Goal: Transaction & Acquisition: Download file/media

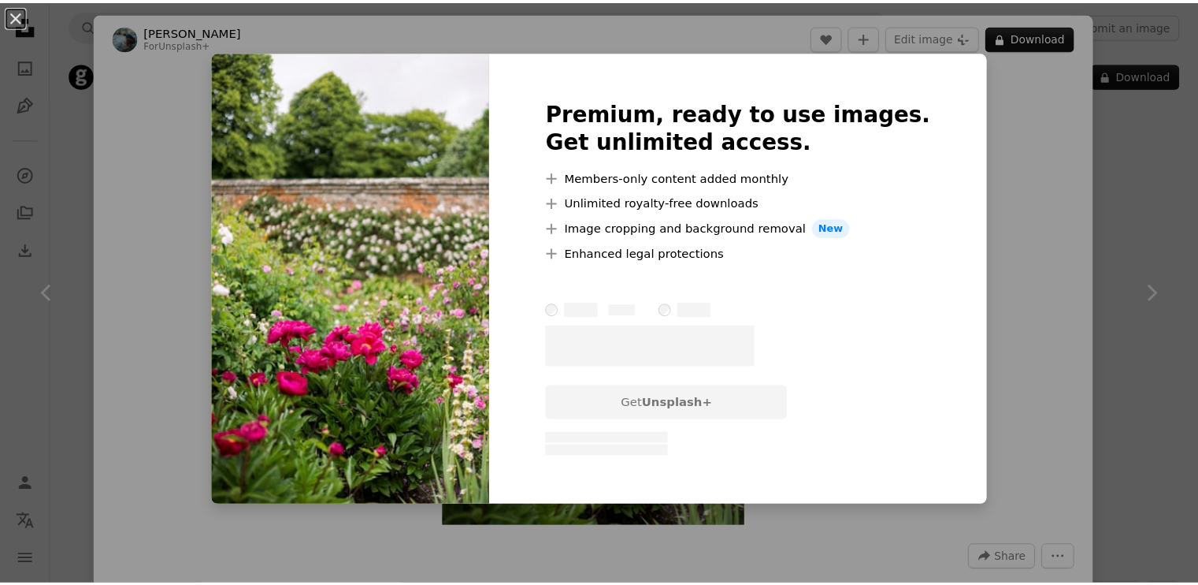
scroll to position [1847, 0]
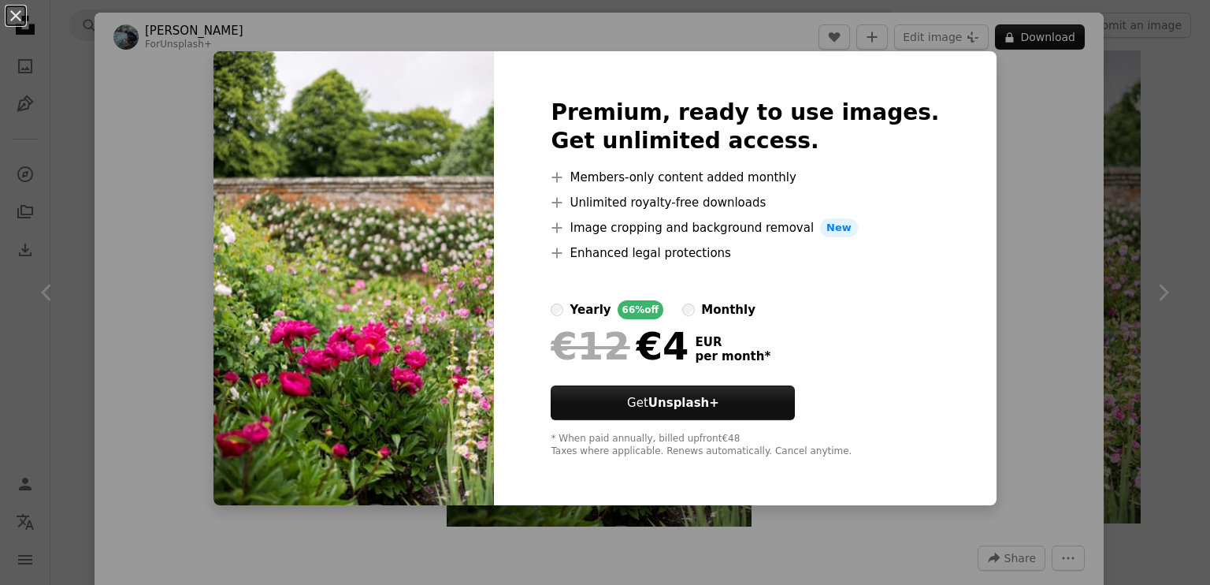
click at [1022, 170] on div "An X shape Premium, ready to use images. Get unlimited access. A plus sign Memb…" at bounding box center [605, 292] width 1210 height 585
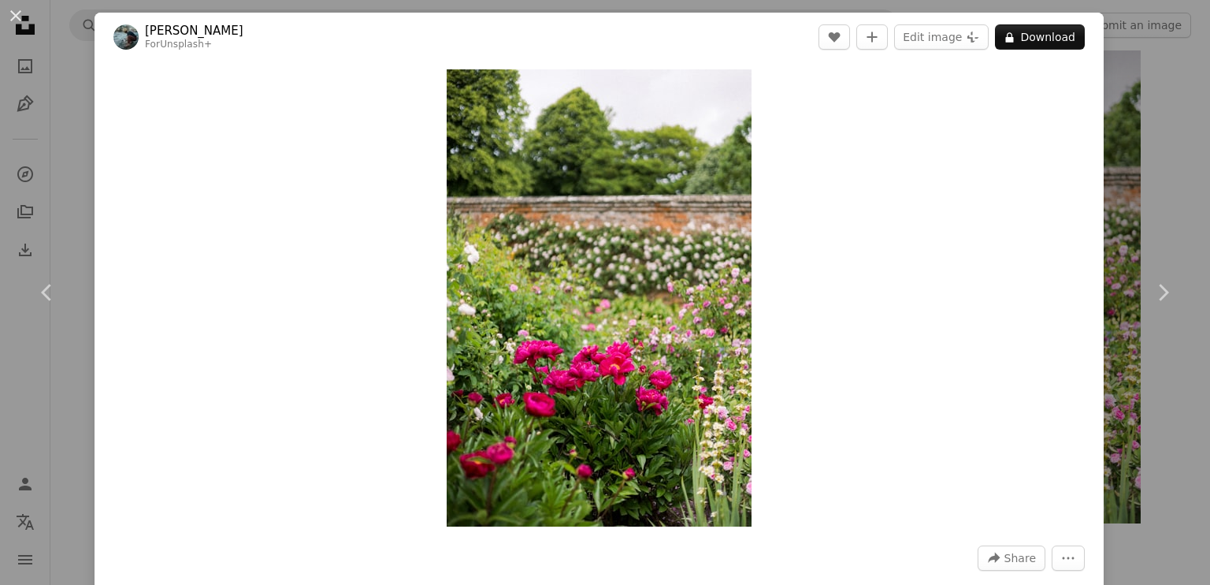
click at [70, 143] on div "An X shape Chevron left Chevron right [PERSON_NAME] For Unsplash+ A heart A plu…" at bounding box center [605, 292] width 1210 height 585
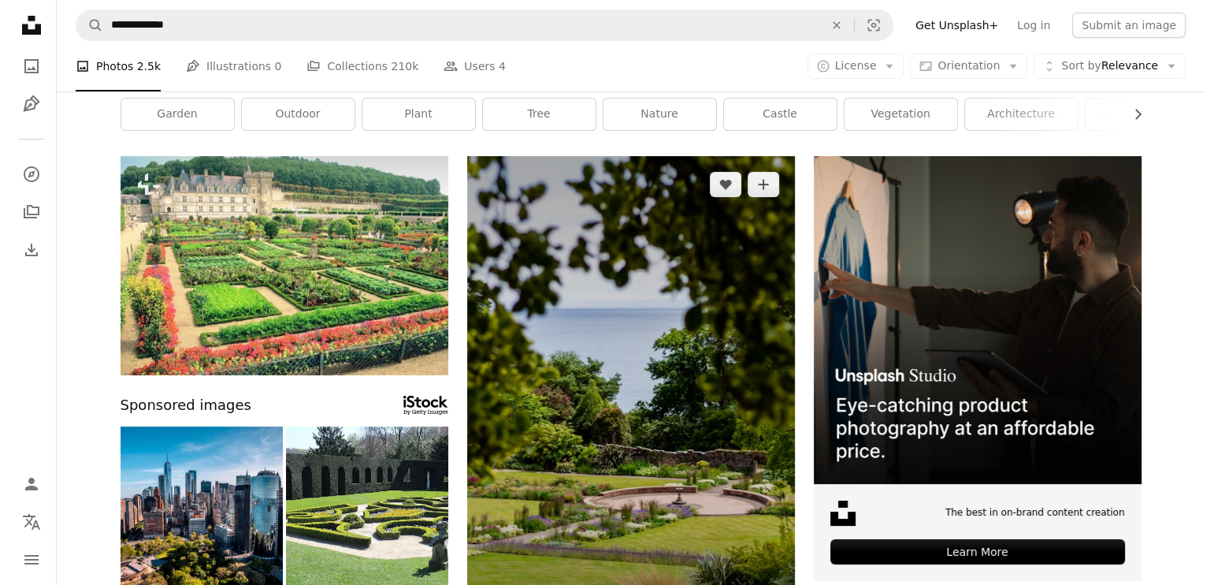
scroll to position [54, 0]
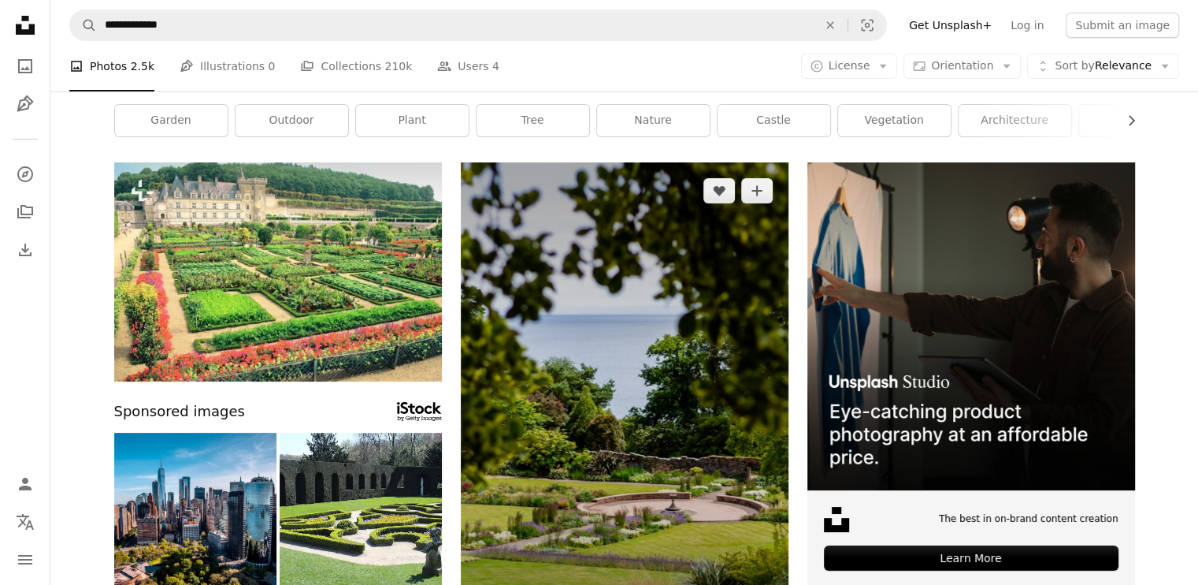
click at [643, 380] on img at bounding box center [625, 408] width 328 height 492
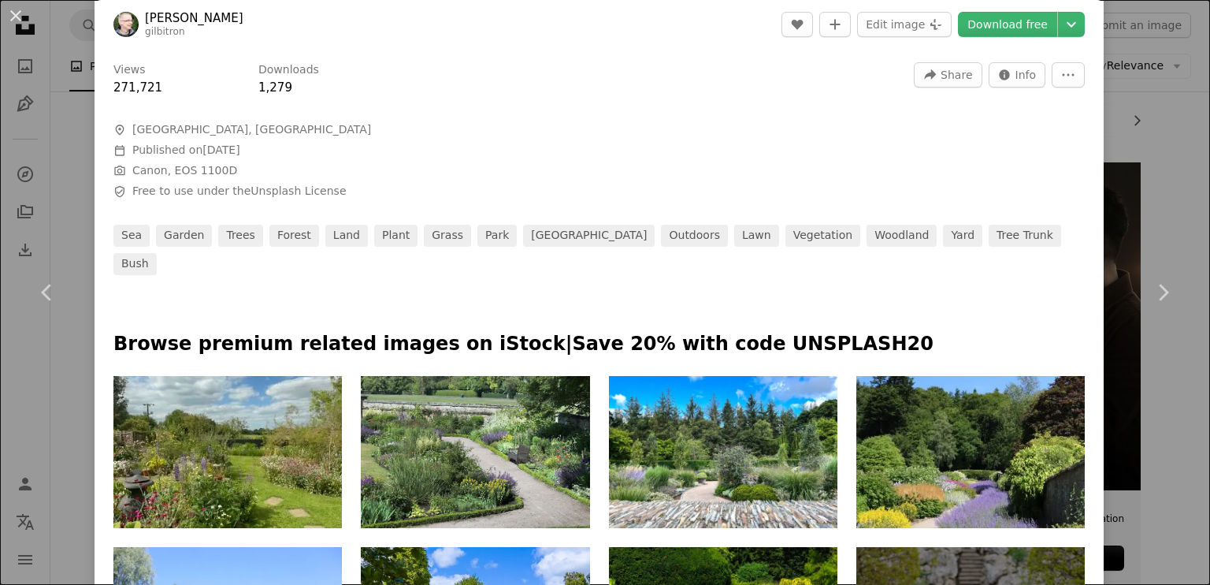
scroll to position [3, 0]
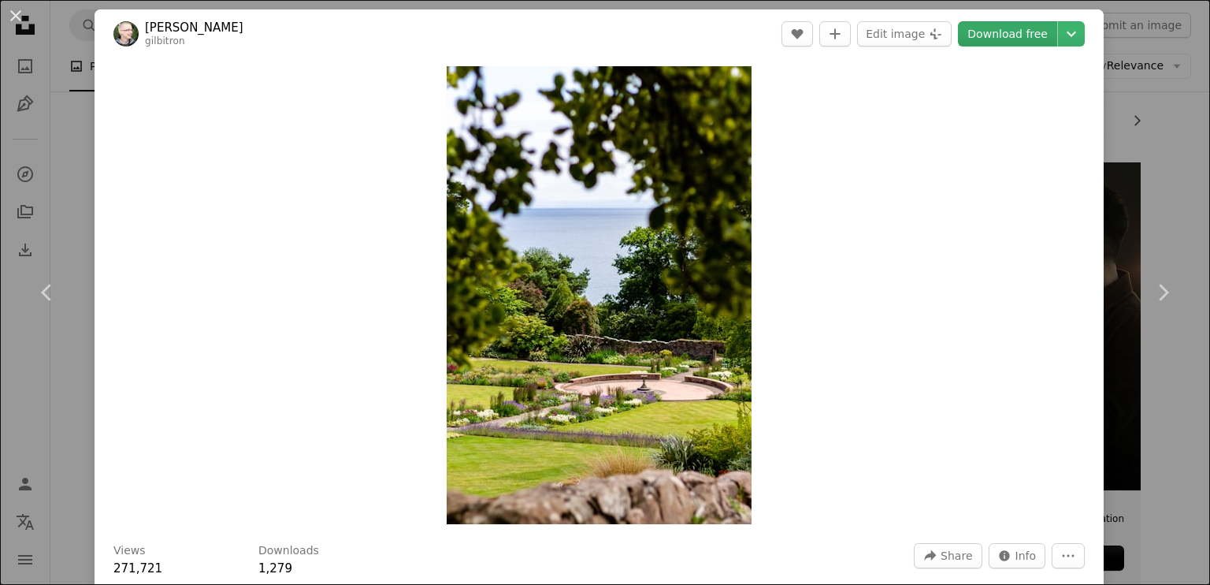
click at [994, 28] on link "Download free" at bounding box center [1007, 33] width 99 height 25
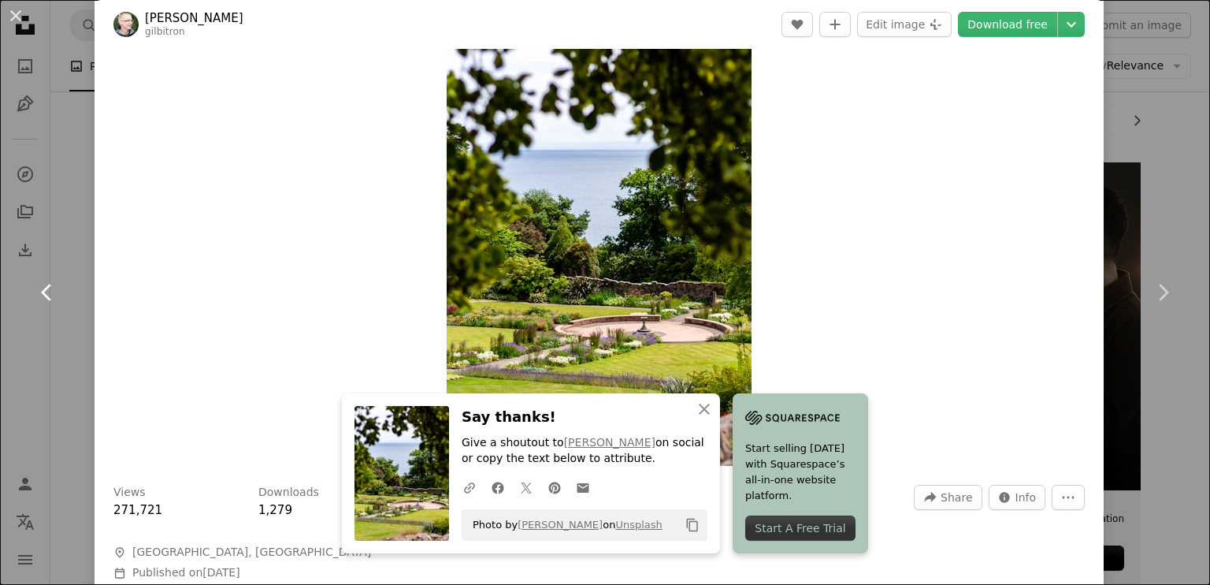
scroll to position [46, 0]
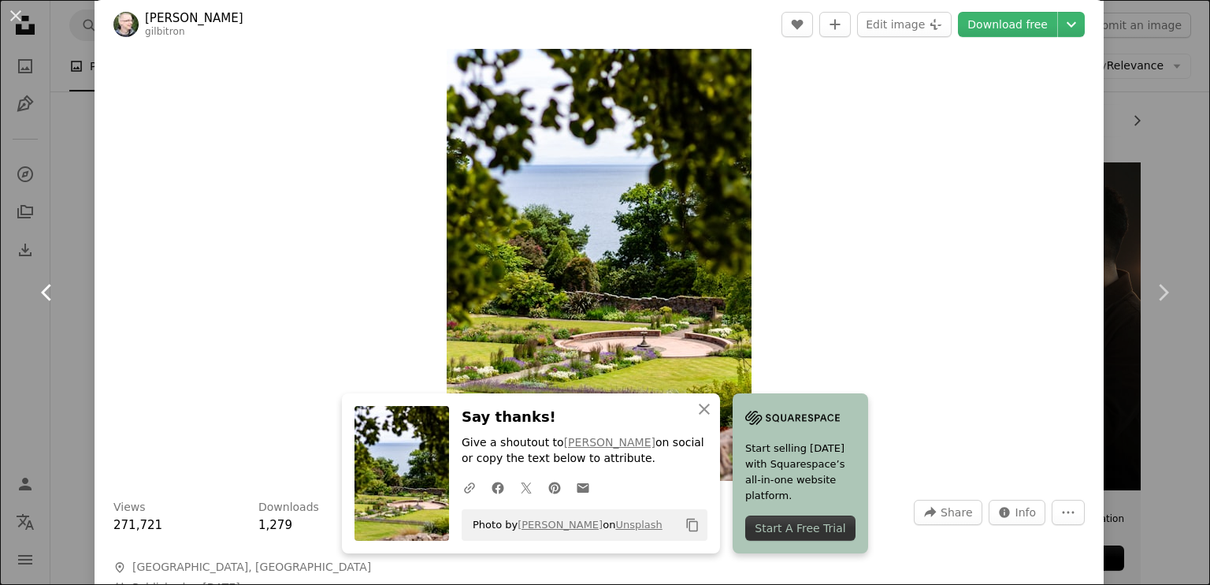
click at [28, 244] on link "Chevron left" at bounding box center [47, 292] width 95 height 151
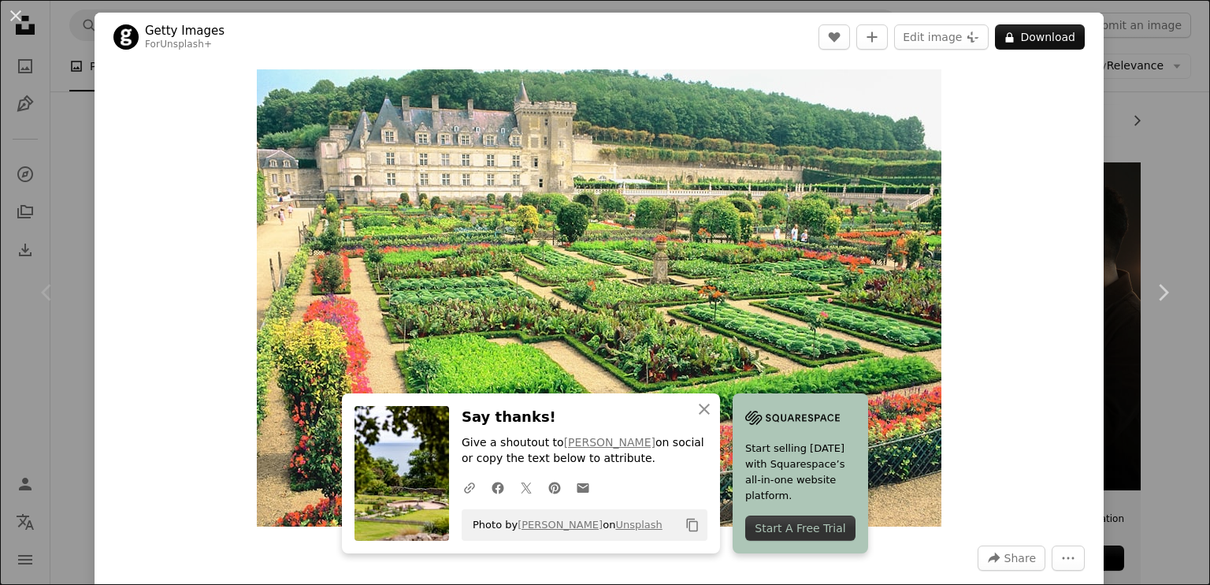
click at [88, 213] on div "An X shape Chevron left Chevron right Getty Images For Unsplash+ A heart A plus…" at bounding box center [605, 292] width 1210 height 585
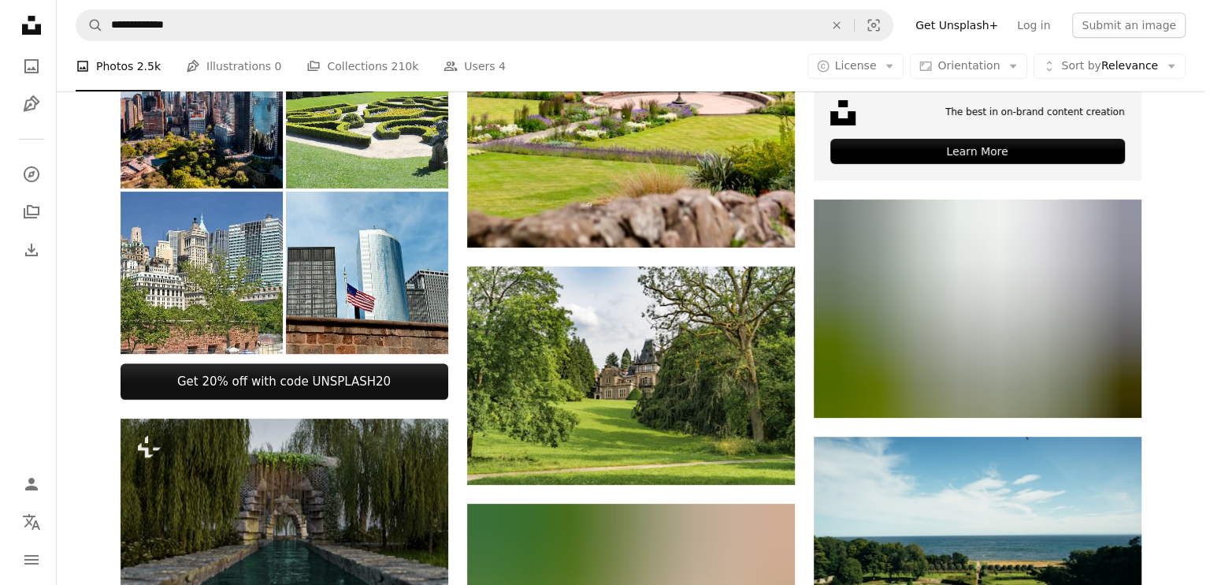
scroll to position [645, 0]
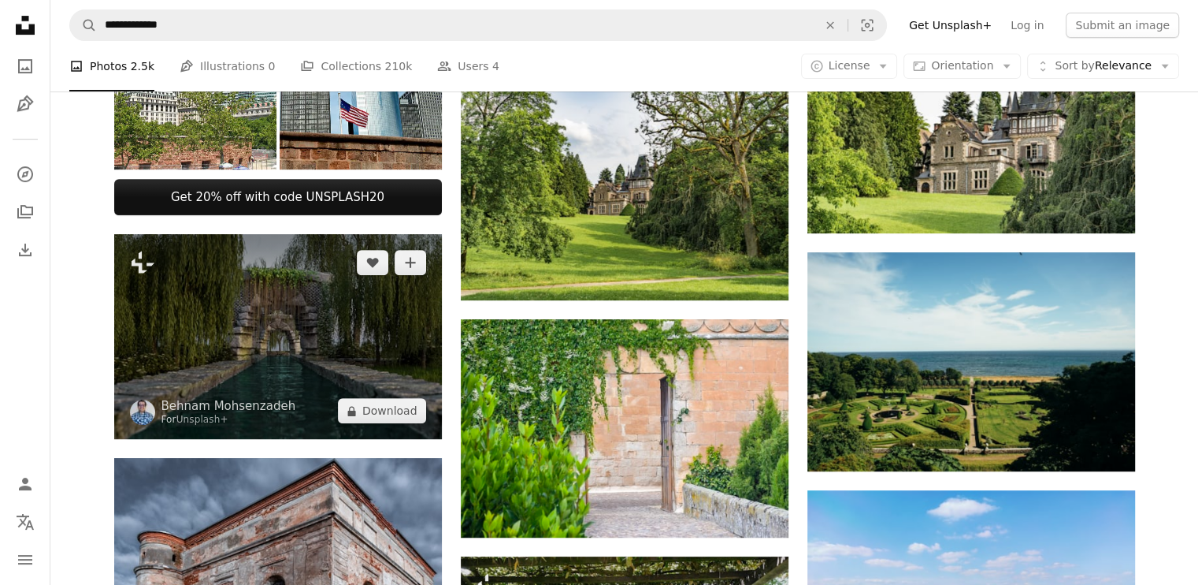
click at [338, 367] on img at bounding box center [278, 336] width 328 height 205
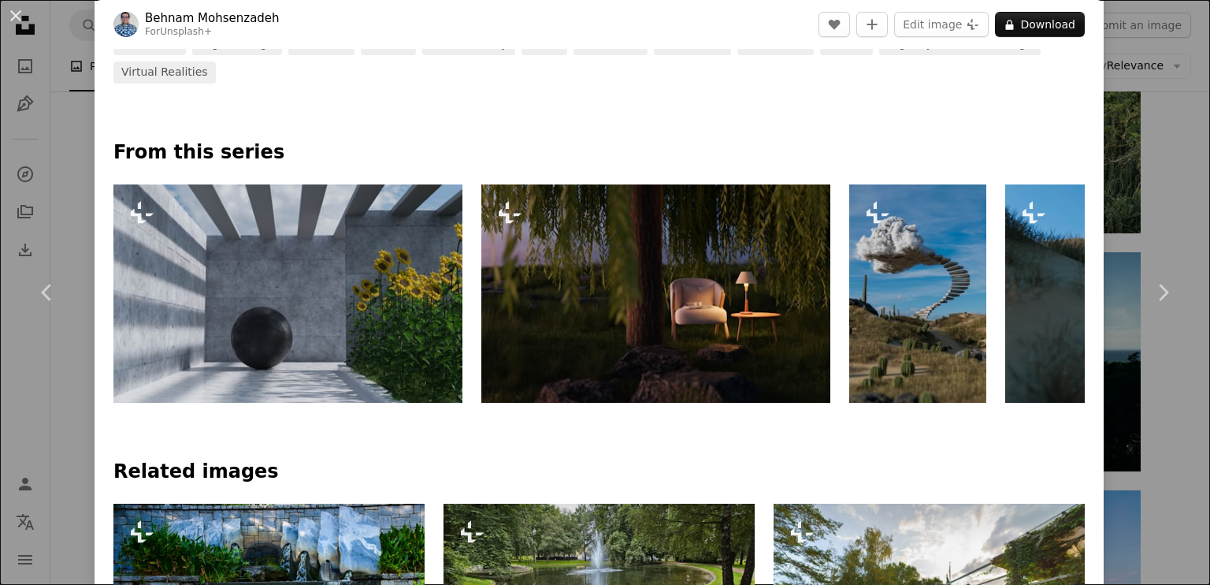
scroll to position [626, 0]
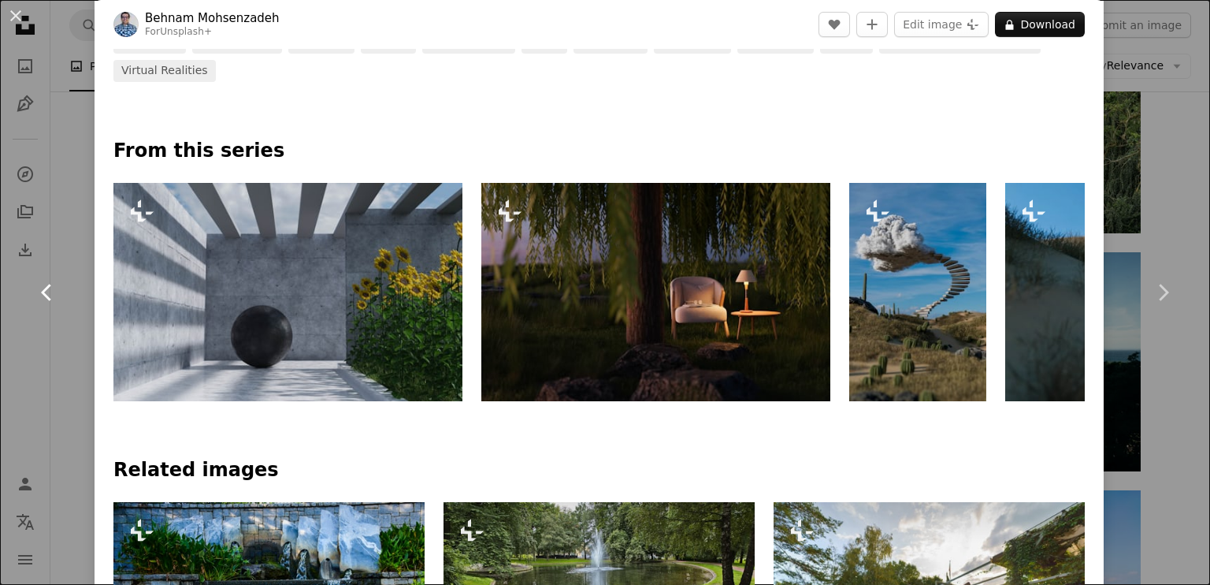
click at [0, 267] on link "Chevron left" at bounding box center [47, 292] width 95 height 151
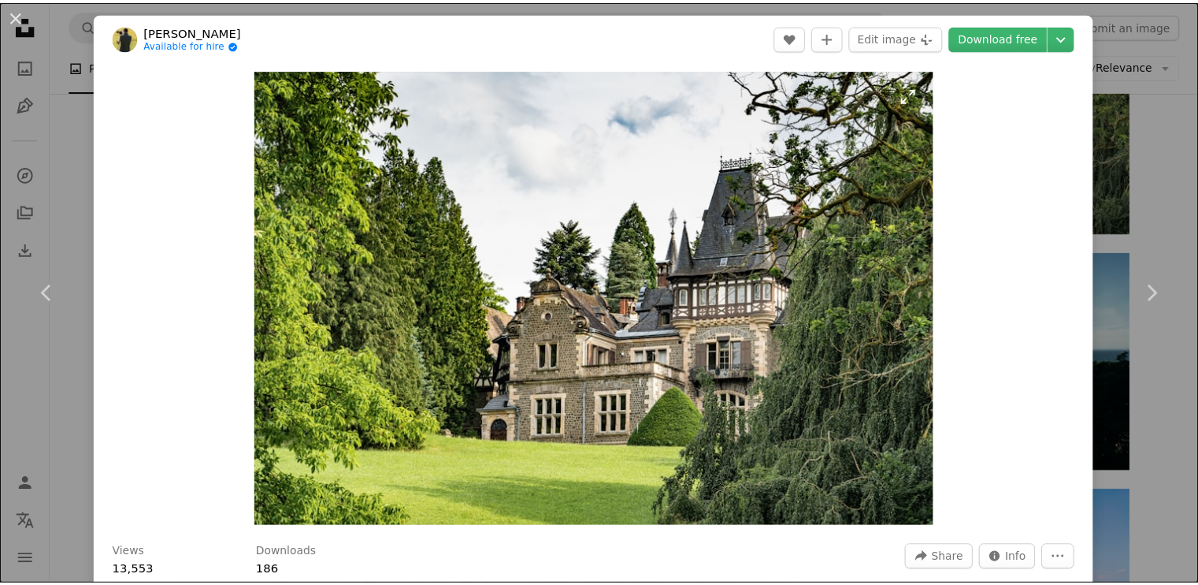
scroll to position [370, 0]
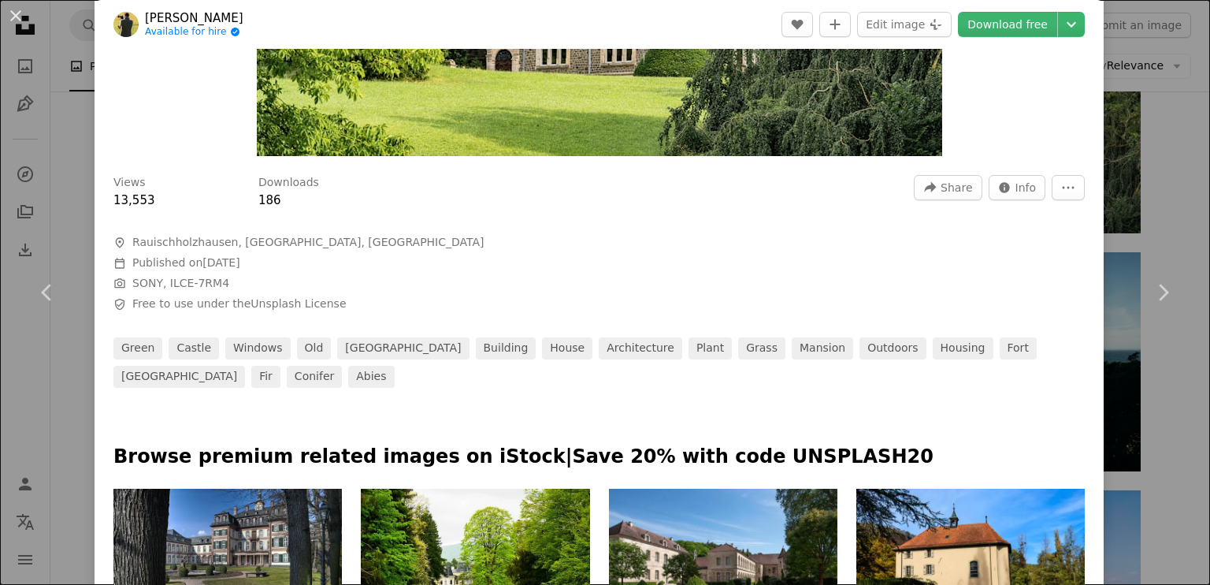
click at [0, 151] on div "An X shape Chevron left Chevron right Philipp Available for hire A checkmark in…" at bounding box center [605, 292] width 1210 height 585
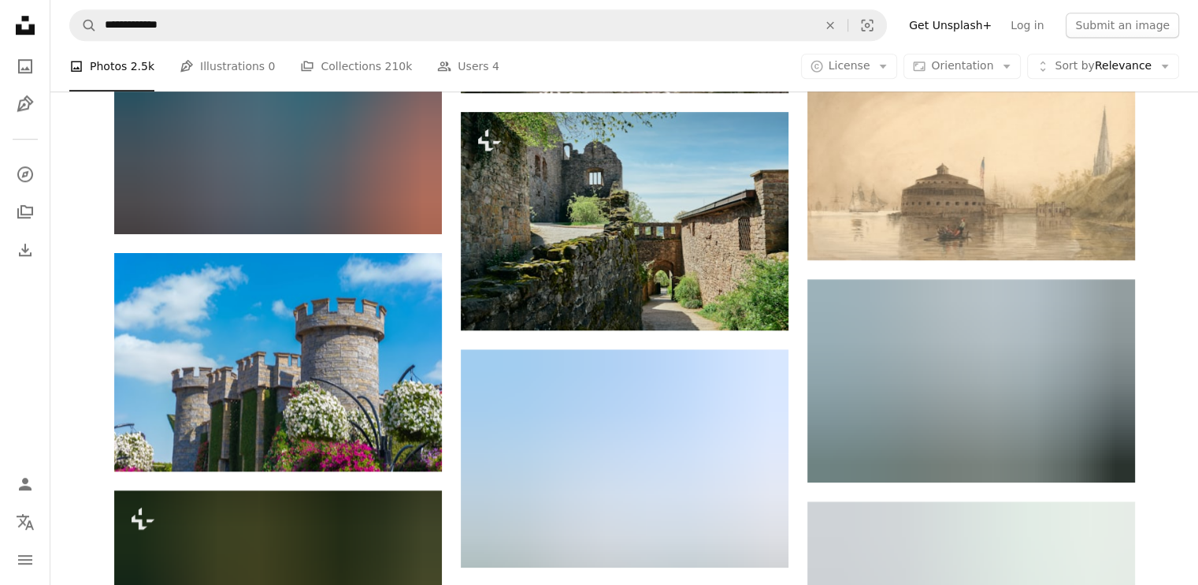
scroll to position [1352, 0]
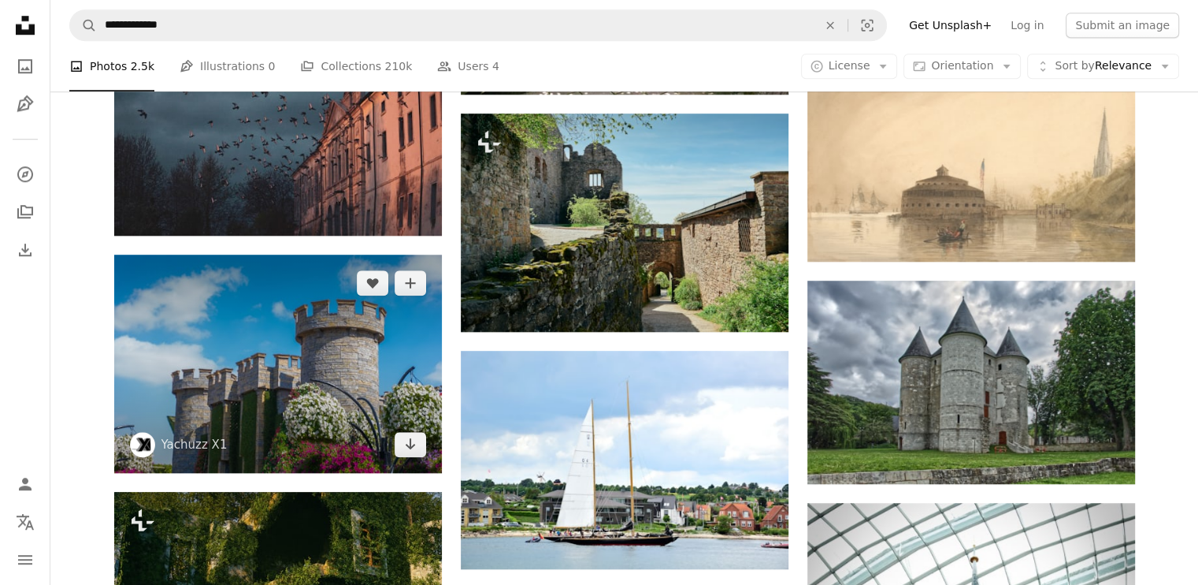
click at [252, 350] on img at bounding box center [278, 364] width 328 height 218
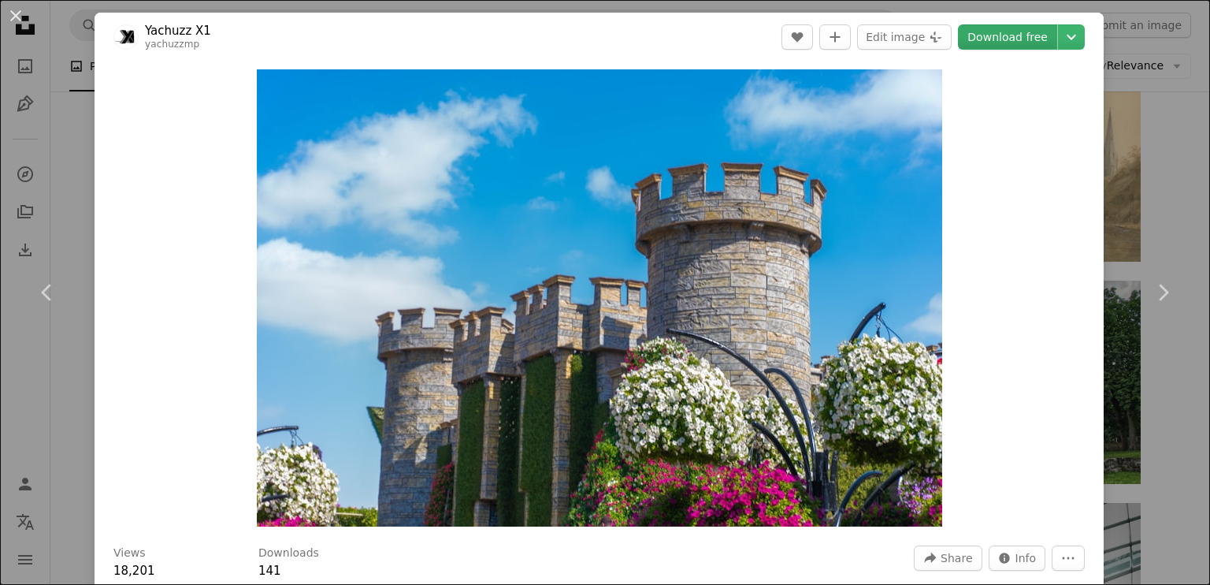
click at [1007, 42] on link "Download free" at bounding box center [1007, 36] width 99 height 25
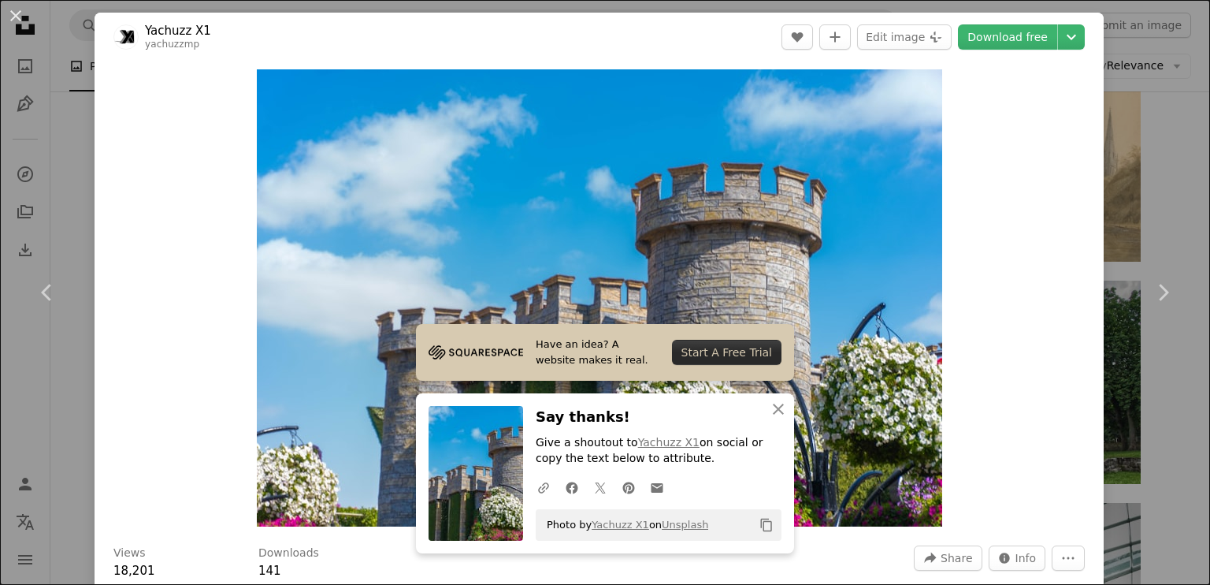
click at [87, 203] on div "An X shape Chevron left Chevron right Yachuzz X1 yachuzzmp A heart A plus sign …" at bounding box center [605, 292] width 1210 height 585
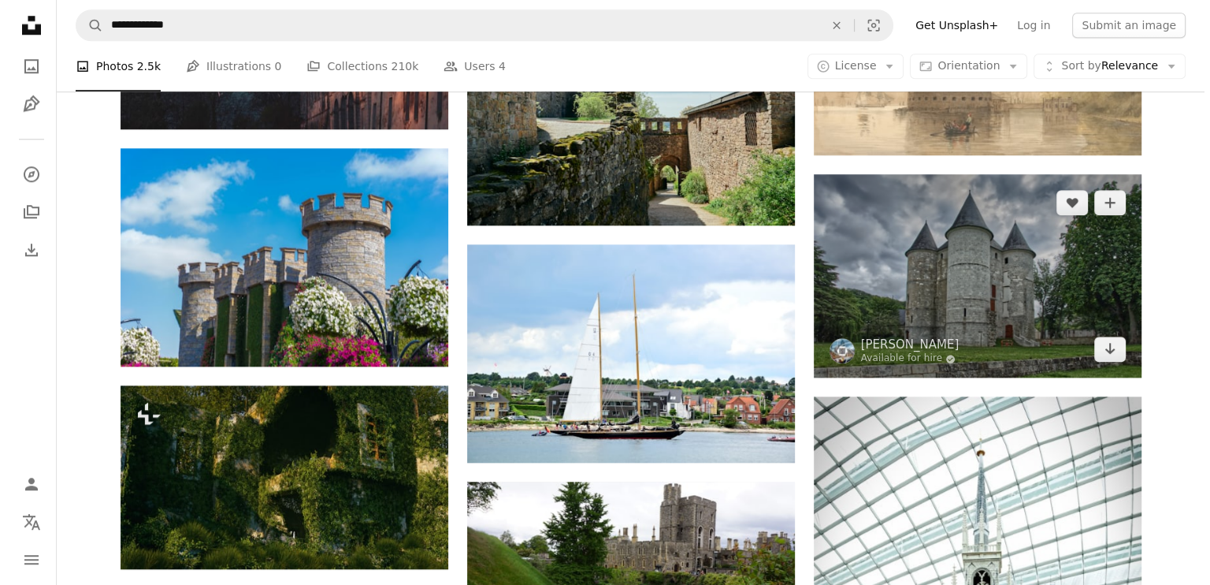
scroll to position [1459, 0]
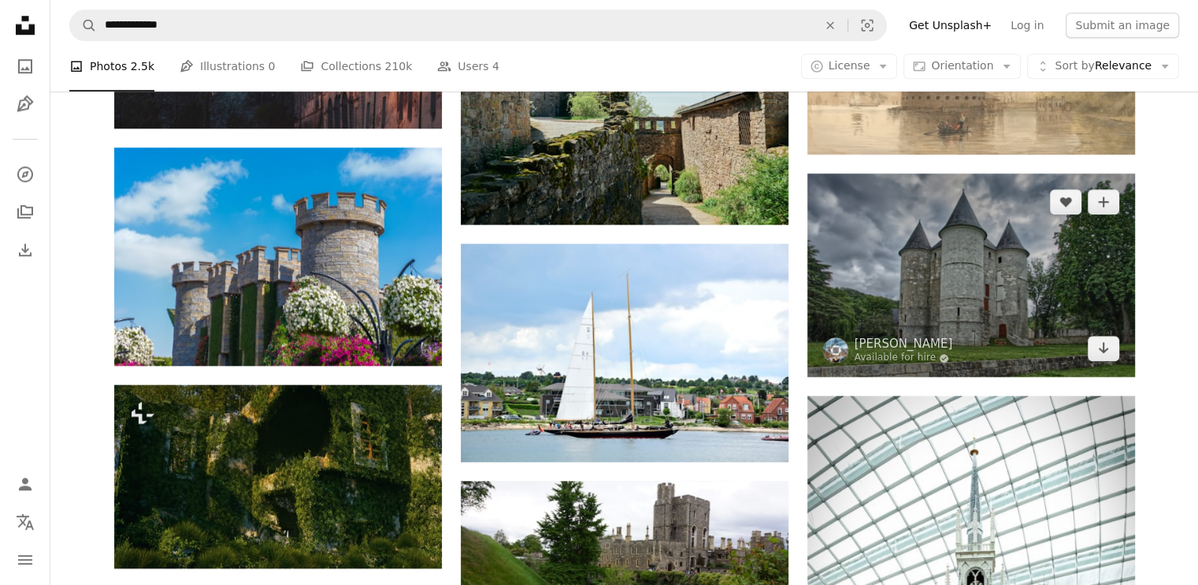
click at [983, 249] on img at bounding box center [972, 275] width 328 height 204
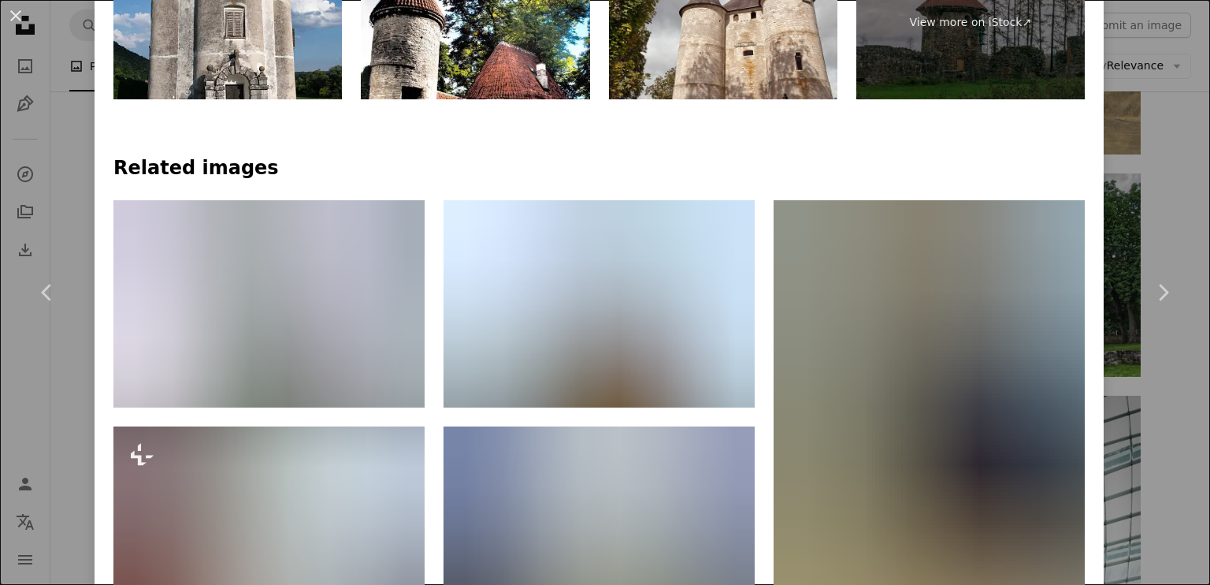
scroll to position [1386, 0]
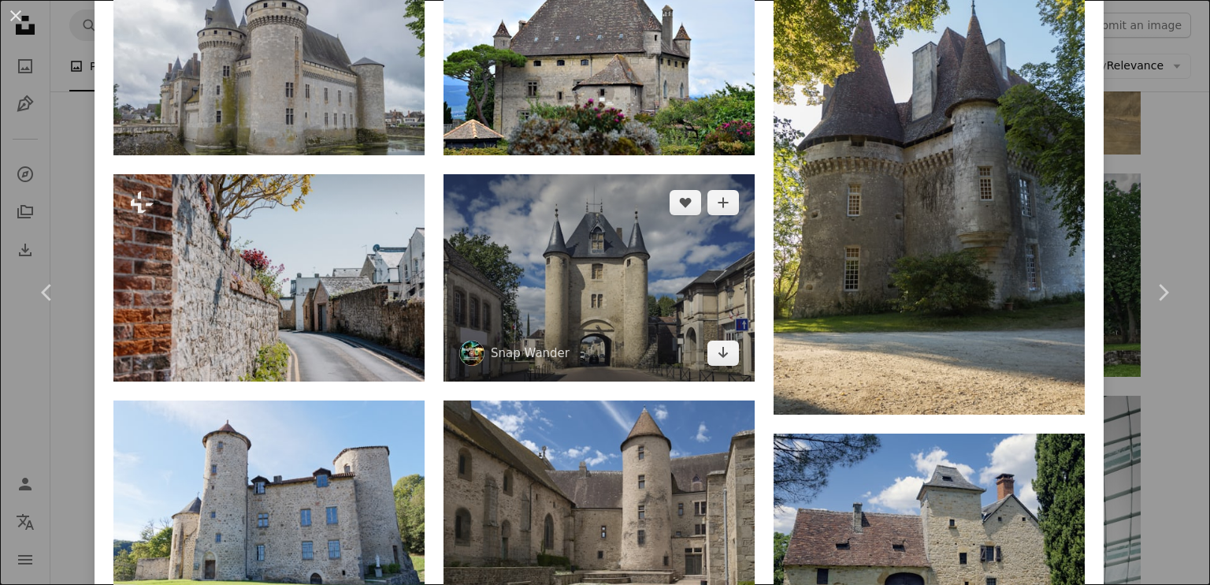
click at [586, 257] on img at bounding box center [599, 277] width 311 height 207
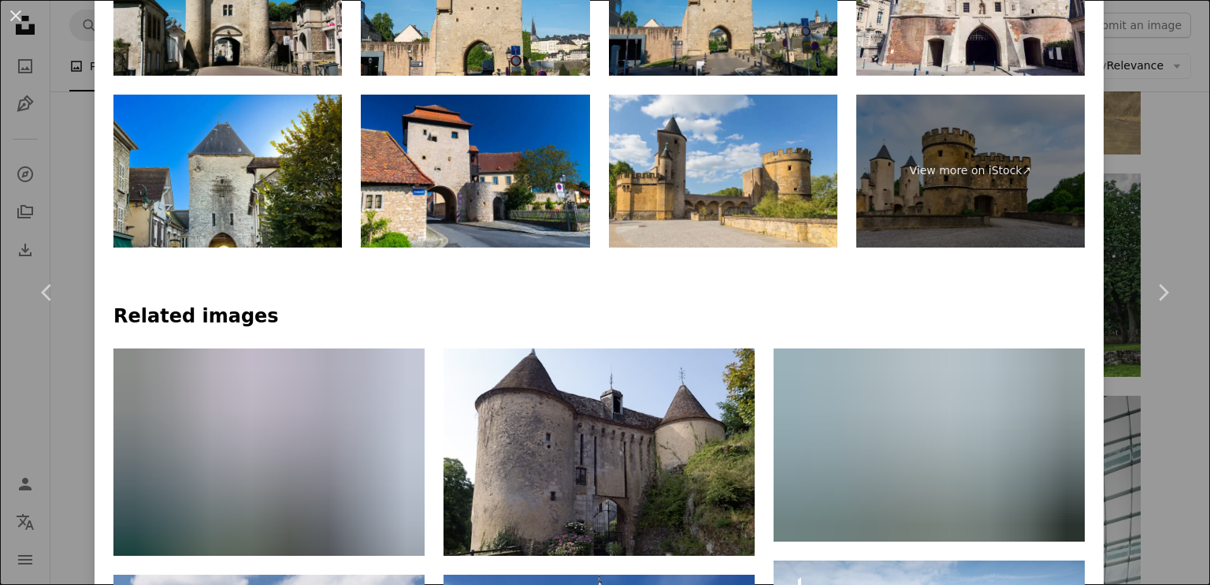
scroll to position [984, 0]
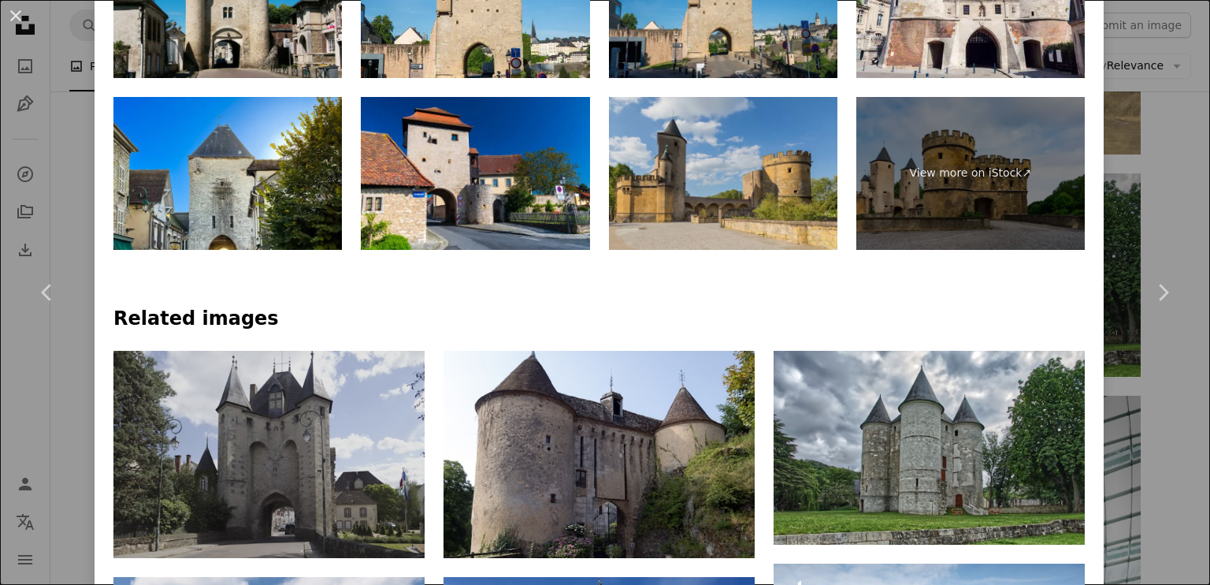
click at [715, 195] on img at bounding box center [723, 173] width 229 height 153
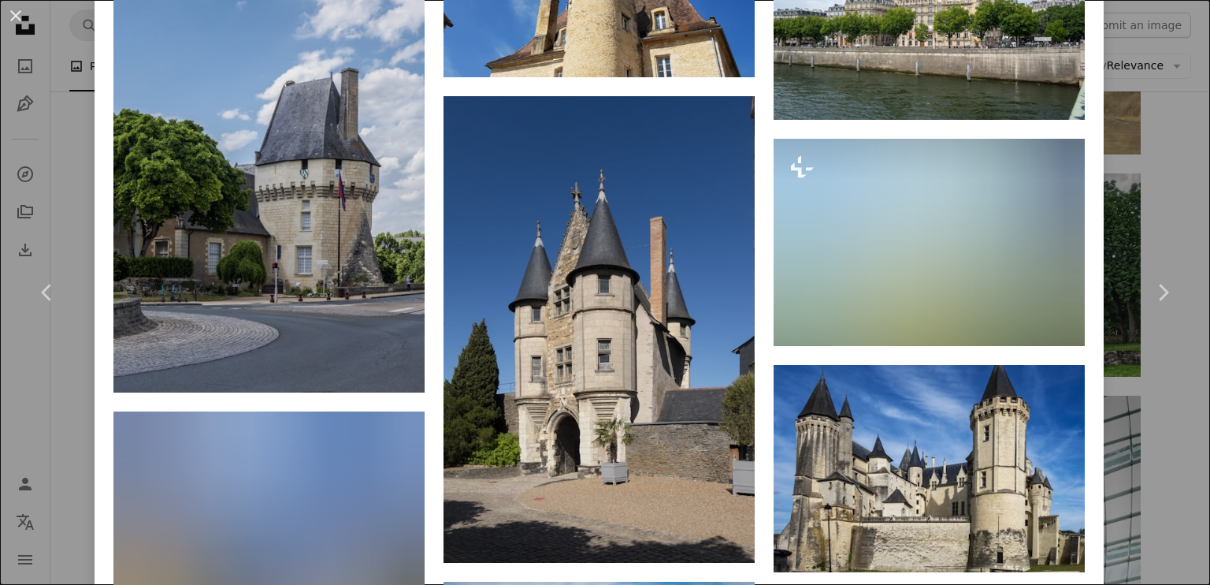
scroll to position [1674, 0]
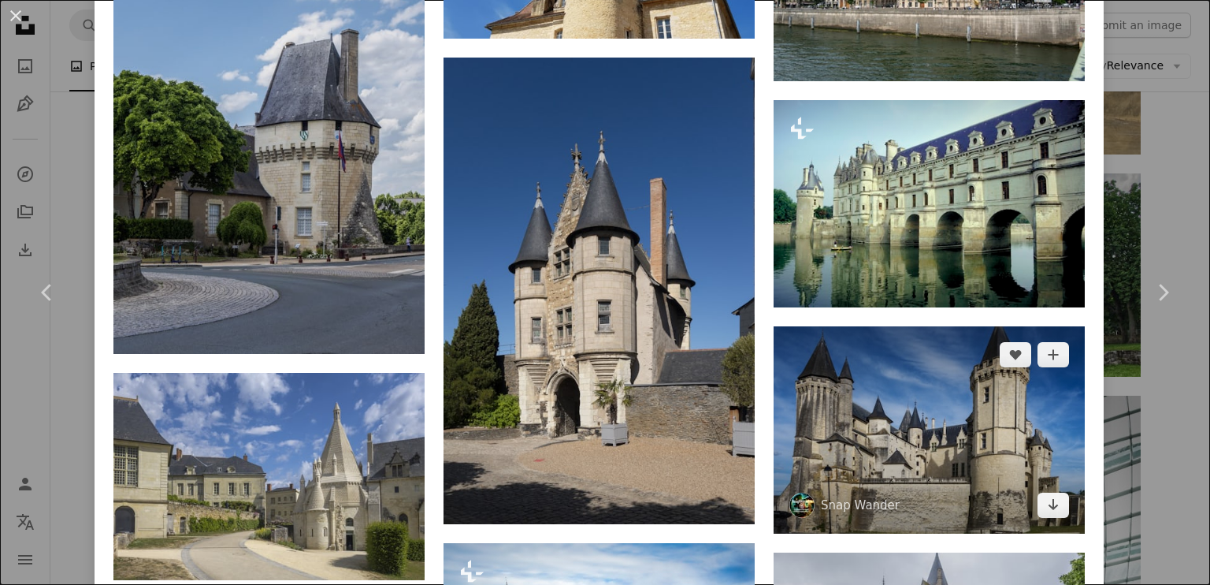
click at [912, 442] on img at bounding box center [929, 429] width 311 height 207
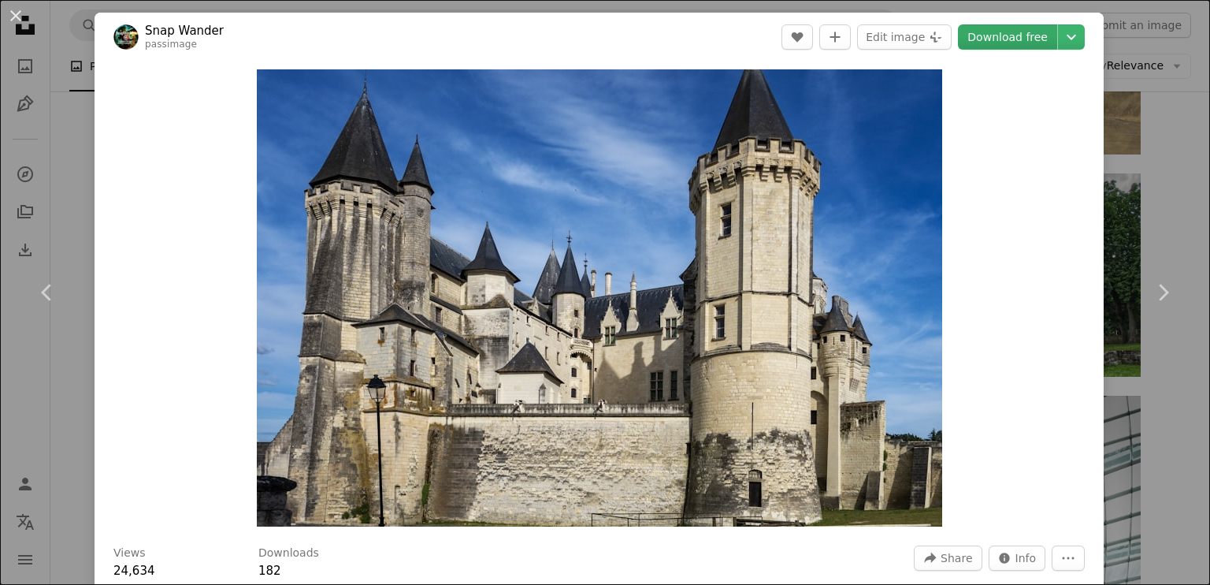
click at [1012, 36] on link "Download free" at bounding box center [1007, 36] width 99 height 25
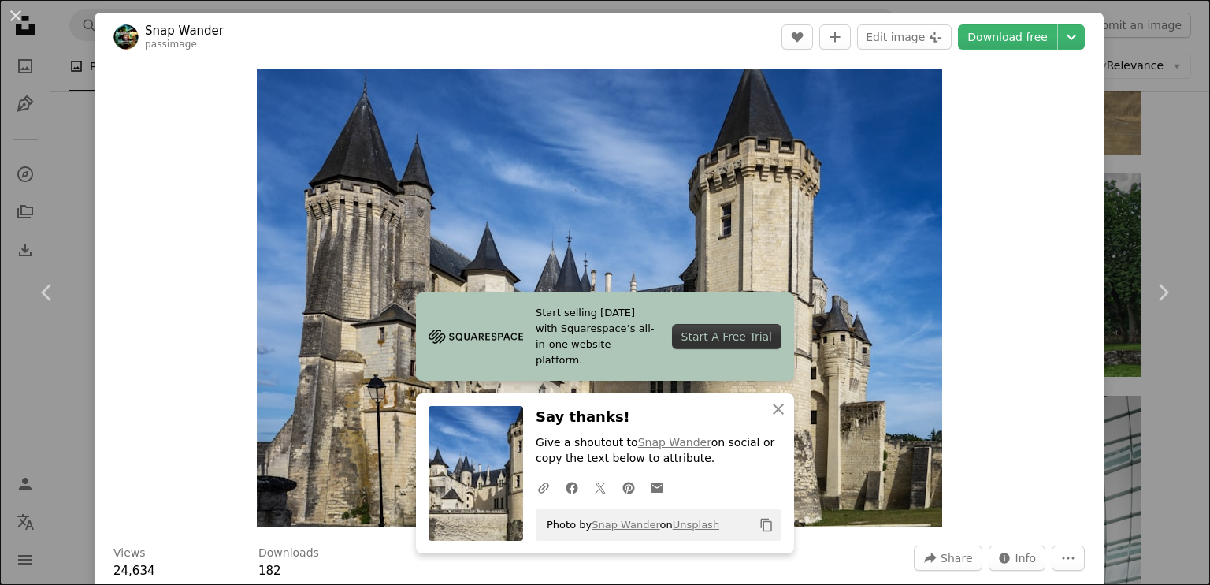
click at [92, 164] on div "An X shape Chevron left Chevron right Snap Wander passimage A heart A plus sign…" at bounding box center [605, 292] width 1210 height 585
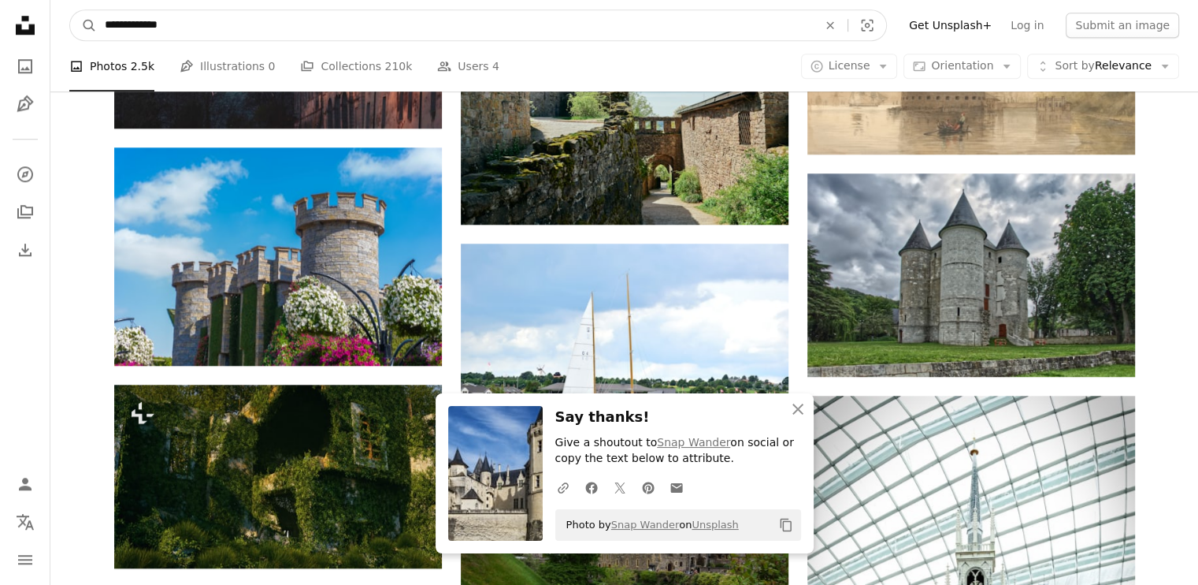
click at [224, 20] on input "**********" at bounding box center [455, 25] width 716 height 30
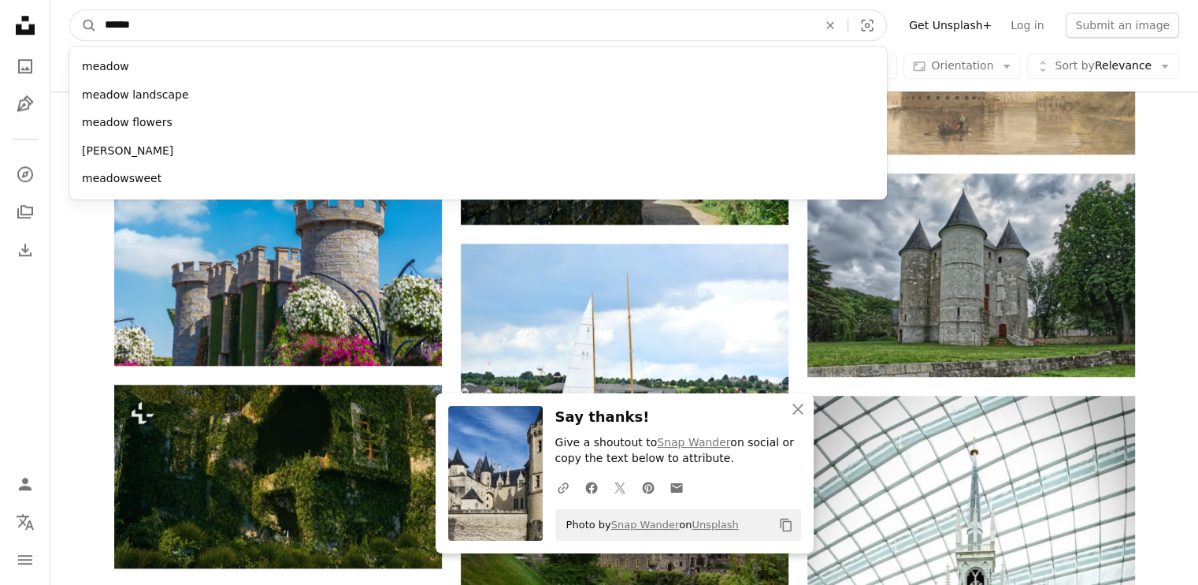
type input "******"
click at [70, 10] on button "A magnifying glass" at bounding box center [83, 25] width 27 height 30
